Goal: Find contact information: Find contact information

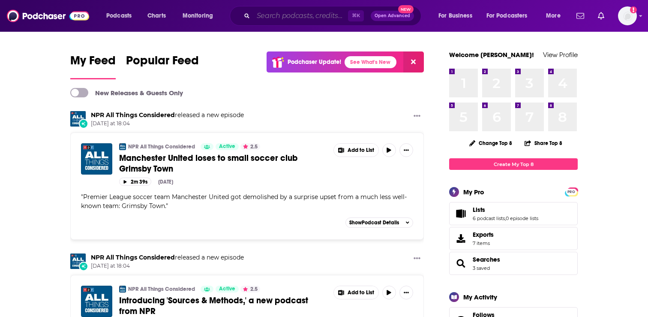
click at [285, 18] on input "Search podcasts, credits, & more..." at bounding box center [300, 16] width 95 height 14
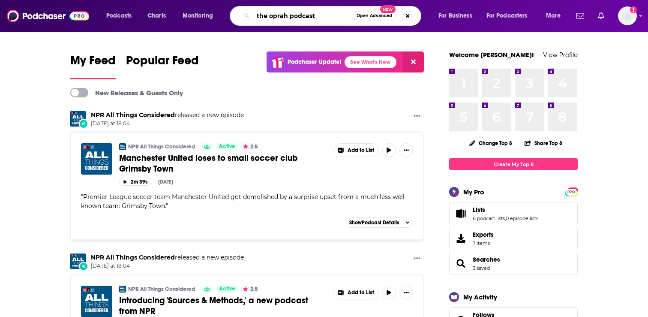
type input "the oprah podcast"
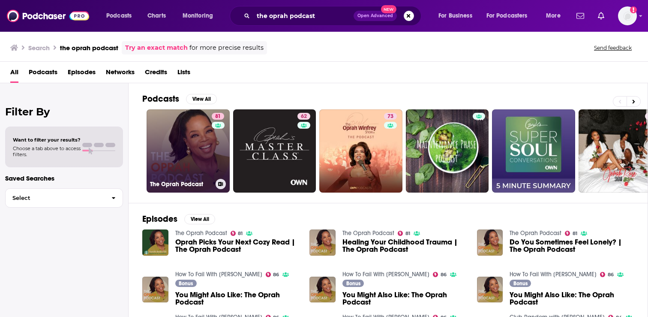
click at [187, 161] on link "81 The Oprah Podcast" at bounding box center [188, 150] width 83 height 83
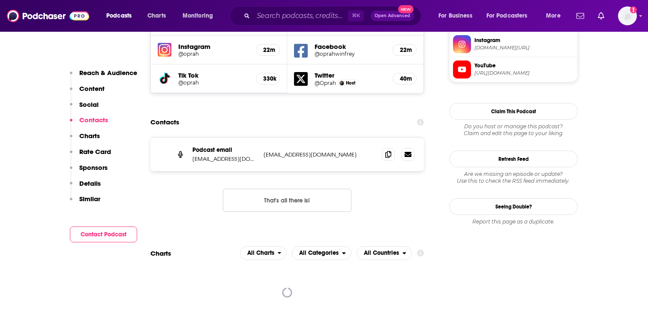
scroll to position [798, 0]
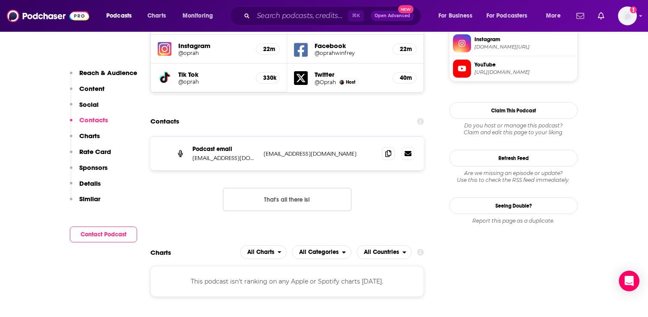
click at [280, 150] on p "[EMAIL_ADDRESS][DOMAIN_NAME]" at bounding box center [319, 153] width 111 height 7
click at [388, 150] on icon at bounding box center [388, 153] width 6 height 7
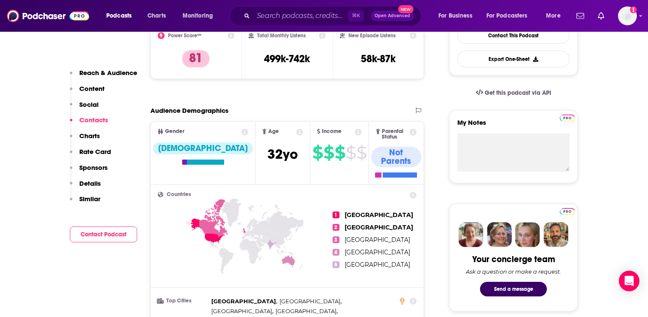
scroll to position [0, 0]
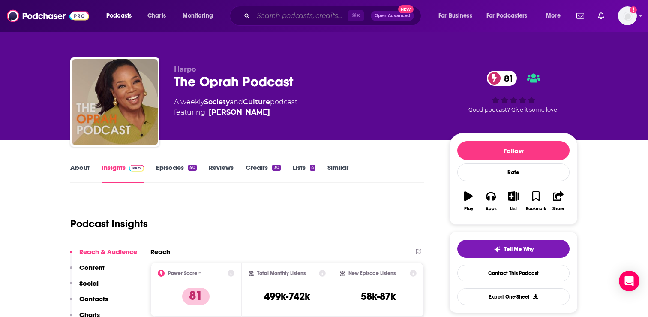
click at [289, 17] on input "Search podcasts, credits, & more..." at bounding box center [300, 16] width 95 height 14
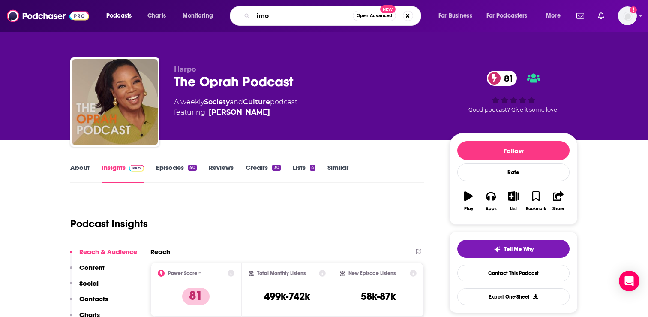
type input "imo"
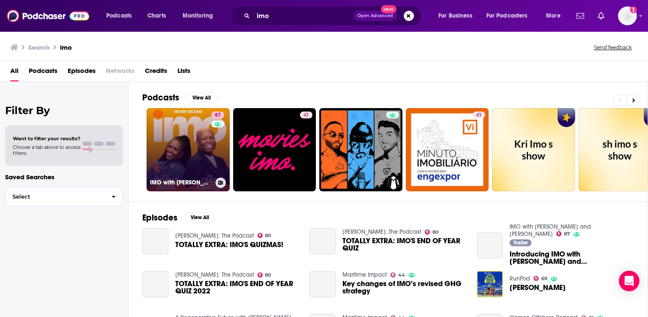
click at [179, 151] on link "87 IMO with [PERSON_NAME] and [PERSON_NAME]" at bounding box center [188, 149] width 83 height 83
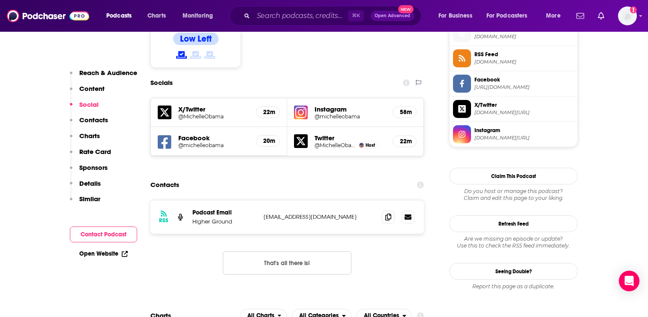
scroll to position [708, 0]
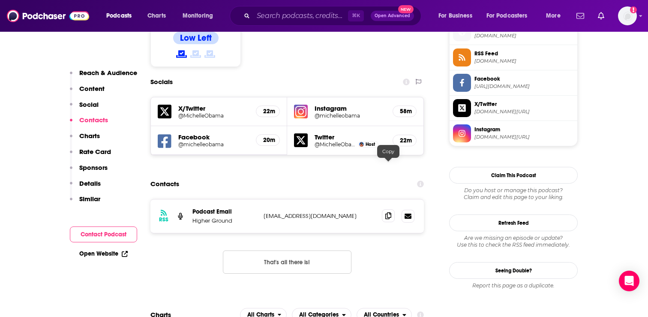
click at [388, 209] on span at bounding box center [388, 215] width 13 height 13
click at [307, 16] on input "Search podcasts, credits, & more..." at bounding box center [300, 16] width 95 height 14
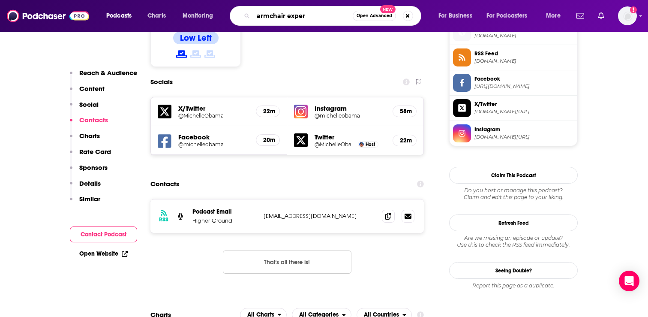
type input "armchair expert"
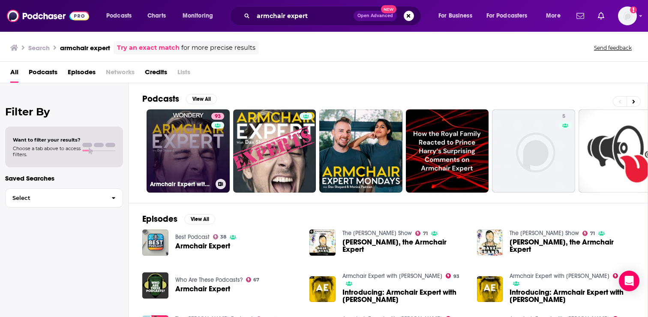
click at [179, 156] on link "93 Armchair Expert with [PERSON_NAME]" at bounding box center [188, 150] width 83 height 83
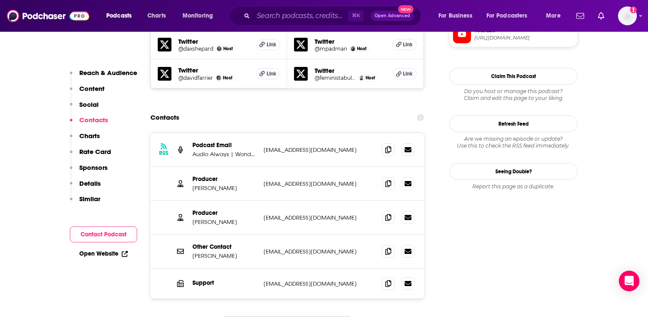
scroll to position [833, 0]
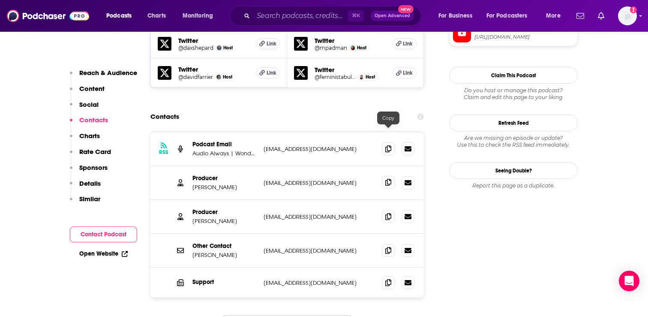
click at [388, 179] on icon at bounding box center [388, 182] width 6 height 7
